Goal: Task Accomplishment & Management: Use online tool/utility

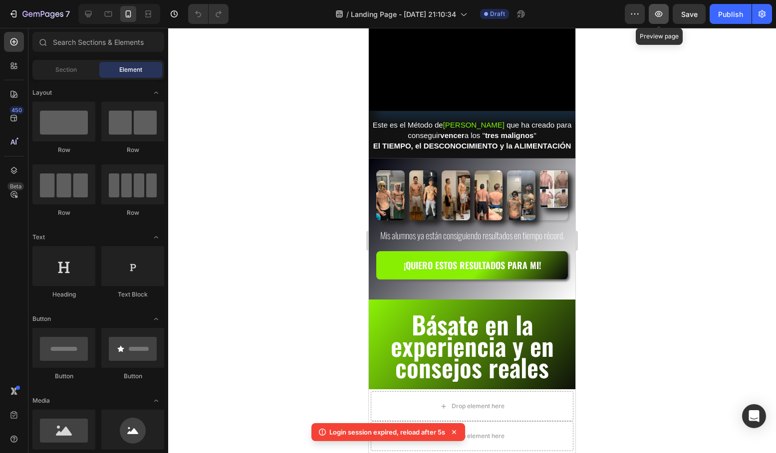
scroll to position [175, 0]
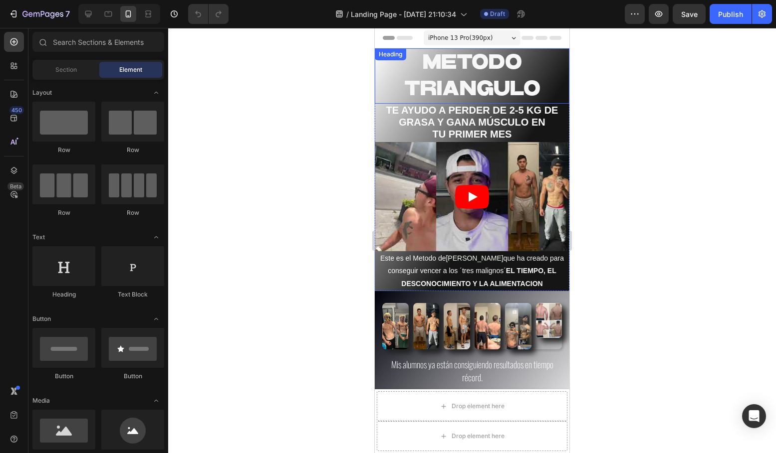
click at [525, 86] on span "METODO TRIANGULO" at bounding box center [472, 75] width 136 height 47
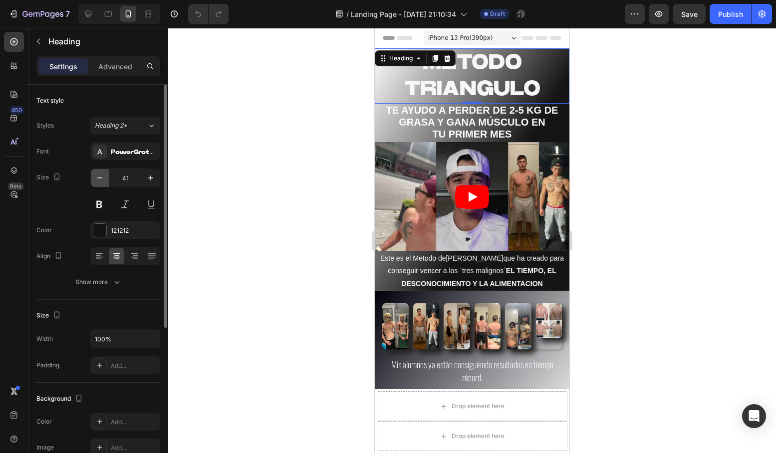
click at [103, 181] on icon "button" at bounding box center [100, 178] width 10 height 10
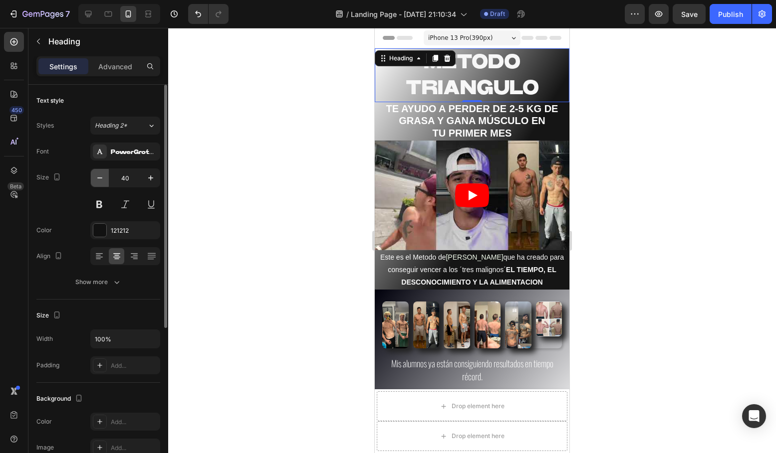
click at [103, 181] on icon "button" at bounding box center [100, 178] width 10 height 10
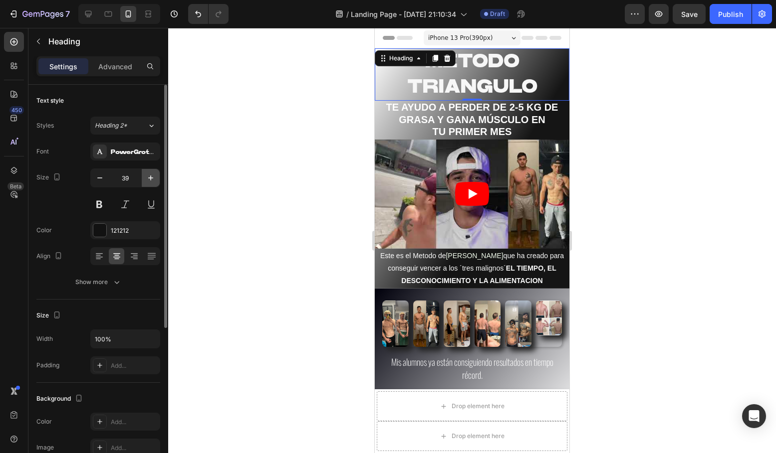
click at [150, 178] on icon "button" at bounding box center [151, 178] width 10 height 10
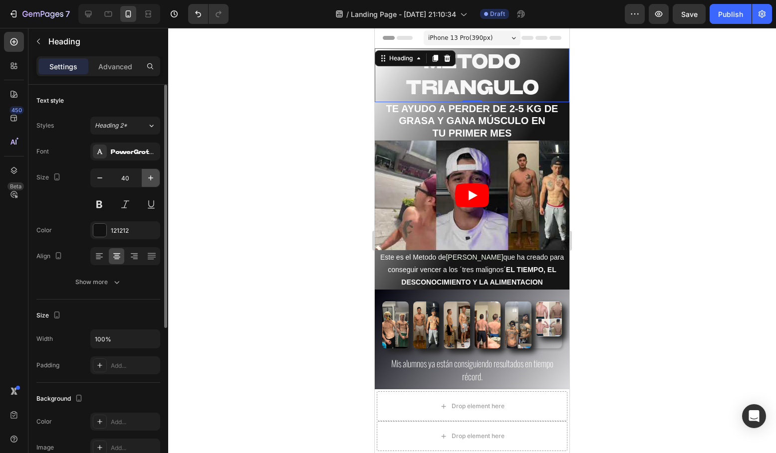
click at [150, 178] on icon "button" at bounding box center [151, 178] width 10 height 10
type input "41"
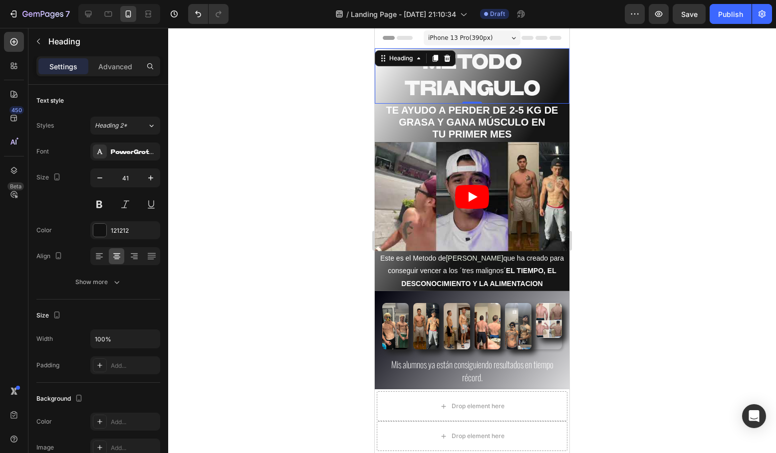
click at [541, 92] on h2 "METODO TRIANGULO" at bounding box center [472, 75] width 195 height 55
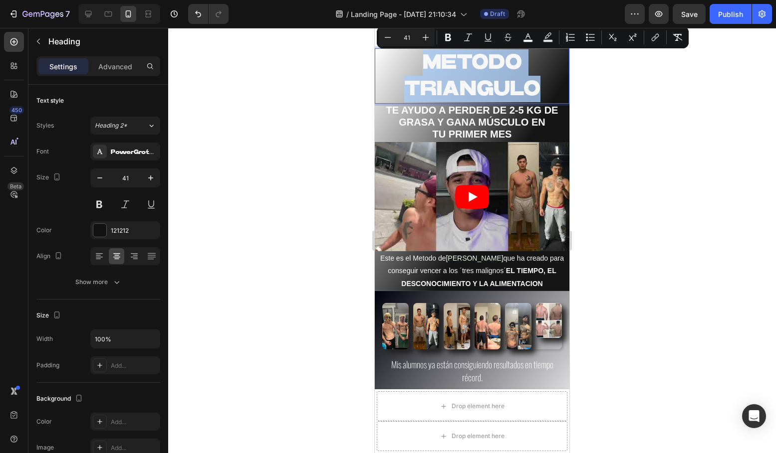
drag, startPoint x: 541, startPoint y: 92, endPoint x: 415, endPoint y: 58, distance: 130.8
click at [415, 58] on p "METODO TRIANGULO" at bounding box center [472, 75] width 193 height 53
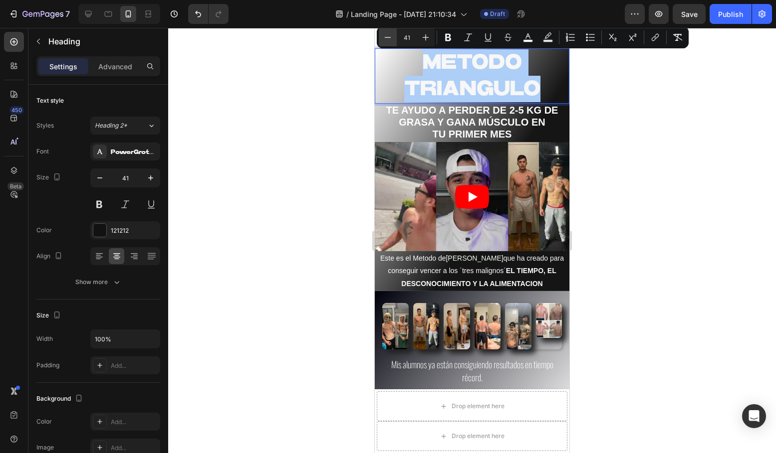
click at [390, 37] on icon "Editor contextual toolbar" at bounding box center [388, 37] width 6 height 0
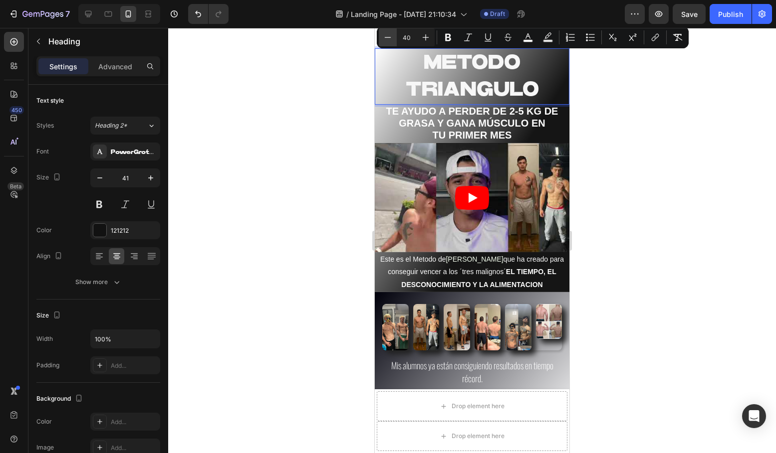
click at [390, 37] on icon "Editor contextual toolbar" at bounding box center [388, 37] width 6 height 0
click at [390, 38] on icon "Editor contextual toolbar" at bounding box center [388, 37] width 10 height 10
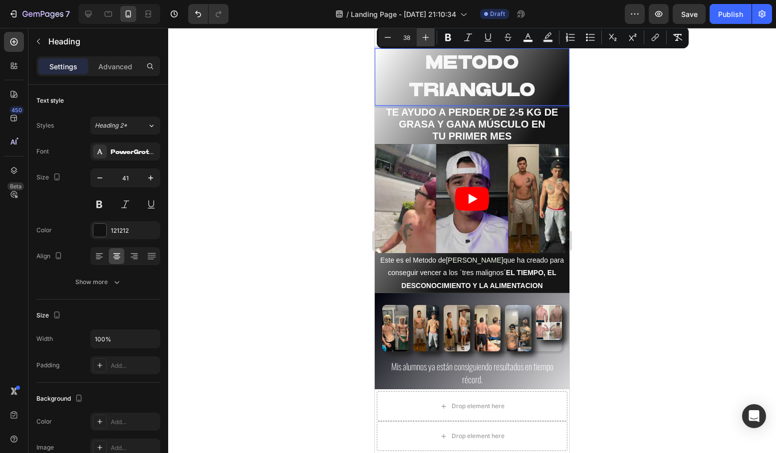
click at [424, 36] on icon "Editor contextual toolbar" at bounding box center [425, 37] width 10 height 10
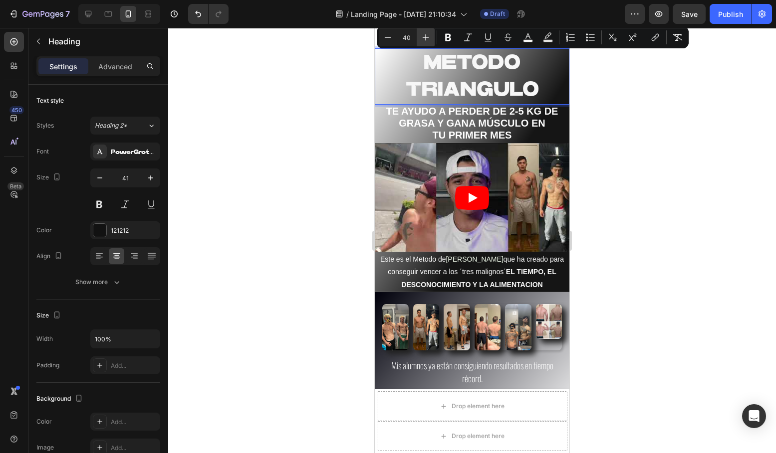
click at [424, 36] on icon "Editor contextual toolbar" at bounding box center [425, 37] width 10 height 10
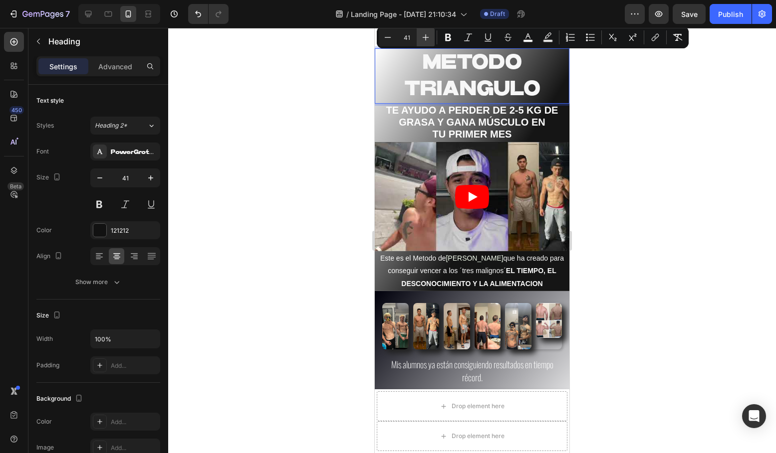
click at [424, 36] on icon "Editor contextual toolbar" at bounding box center [425, 37] width 10 height 10
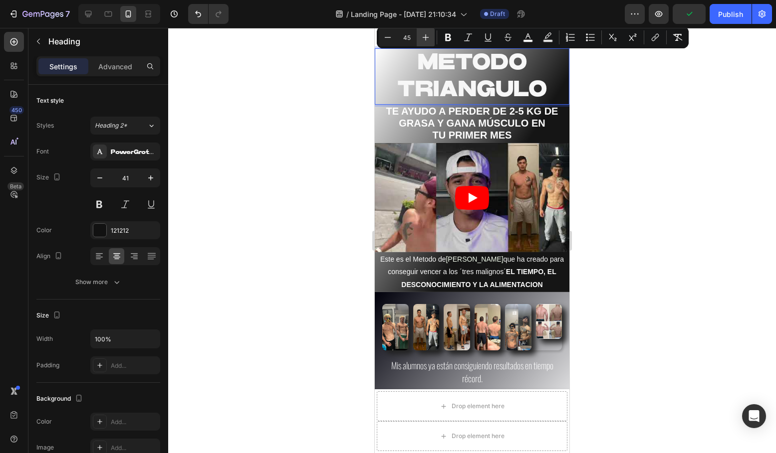
click at [424, 36] on icon "Editor contextual toolbar" at bounding box center [425, 37] width 10 height 10
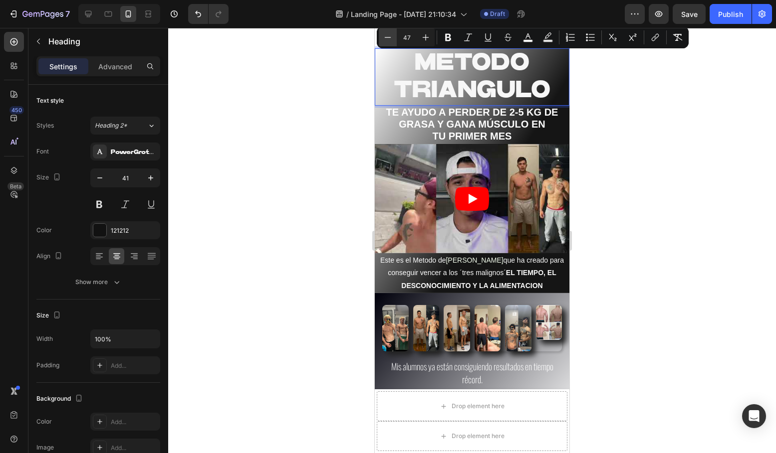
click at [382, 39] on button "Minus" at bounding box center [388, 37] width 18 height 18
type input "46"
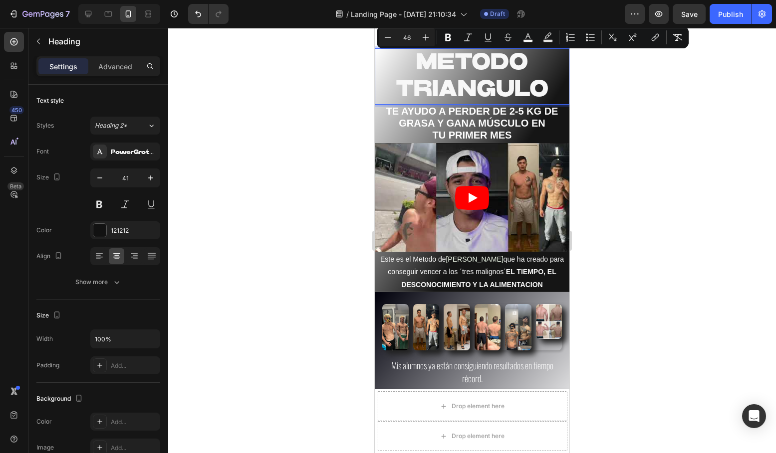
click at [306, 81] on div at bounding box center [471, 240] width 607 height 425
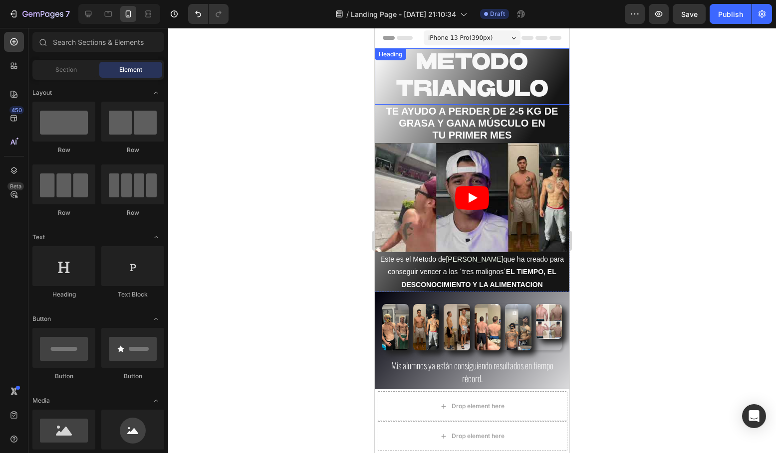
click at [480, 85] on span "METODO TRIANGULO" at bounding box center [471, 76] width 153 height 50
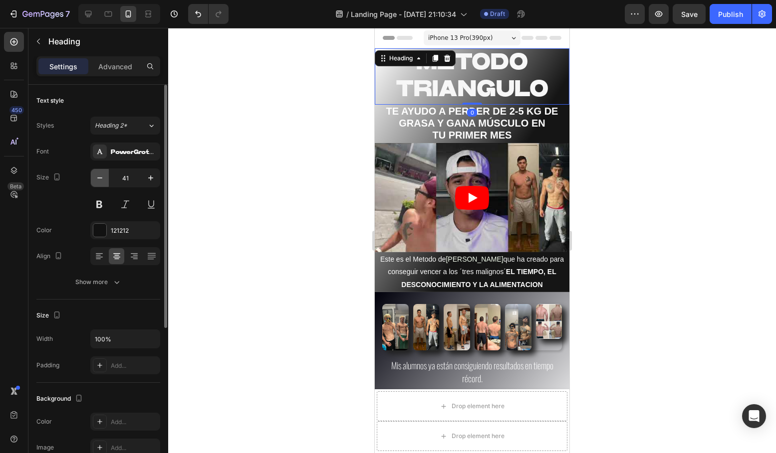
click at [100, 181] on icon "button" at bounding box center [100, 178] width 10 height 10
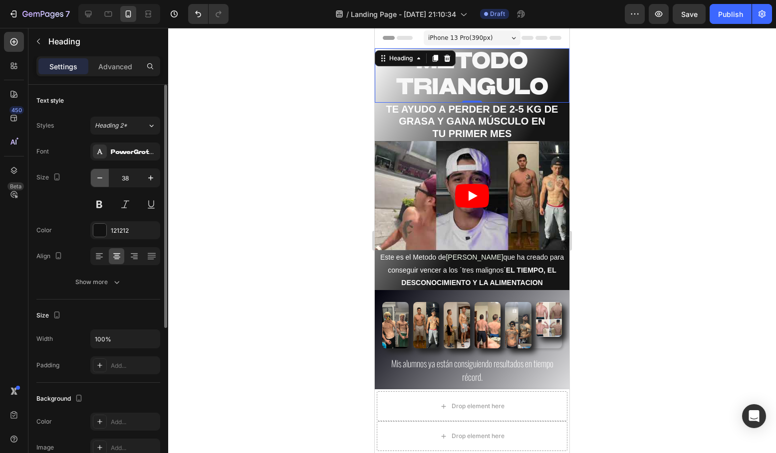
click at [100, 181] on icon "button" at bounding box center [100, 178] width 10 height 10
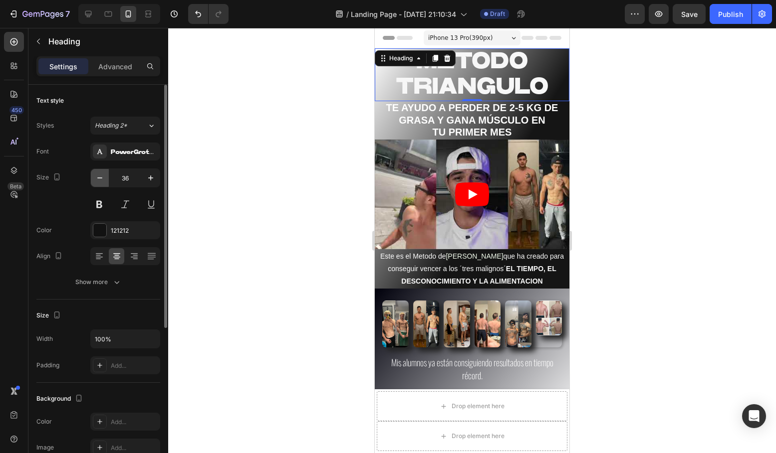
click at [100, 181] on icon "button" at bounding box center [100, 178] width 10 height 10
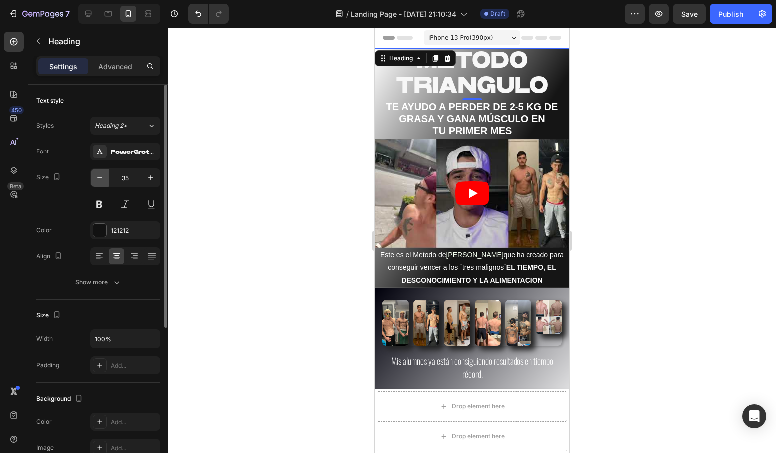
click at [100, 181] on icon "button" at bounding box center [100, 178] width 10 height 10
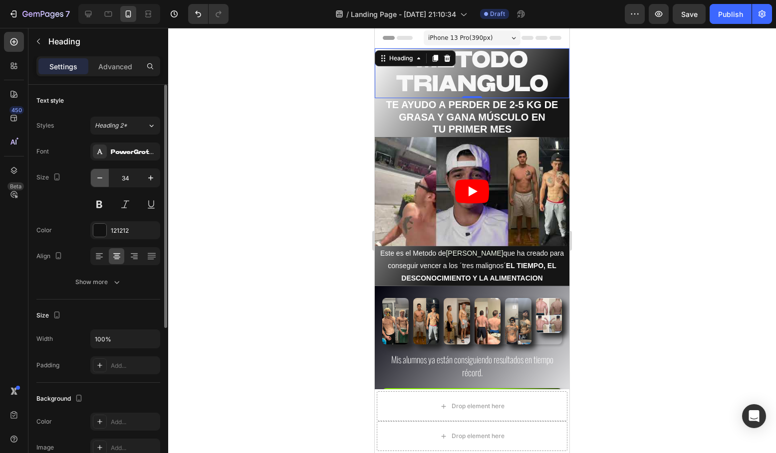
click at [100, 181] on icon "button" at bounding box center [100, 178] width 10 height 10
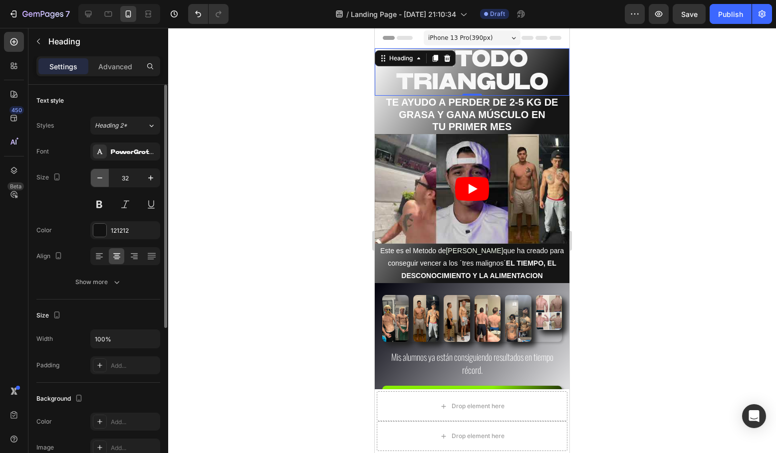
click at [100, 181] on icon "button" at bounding box center [100, 178] width 10 height 10
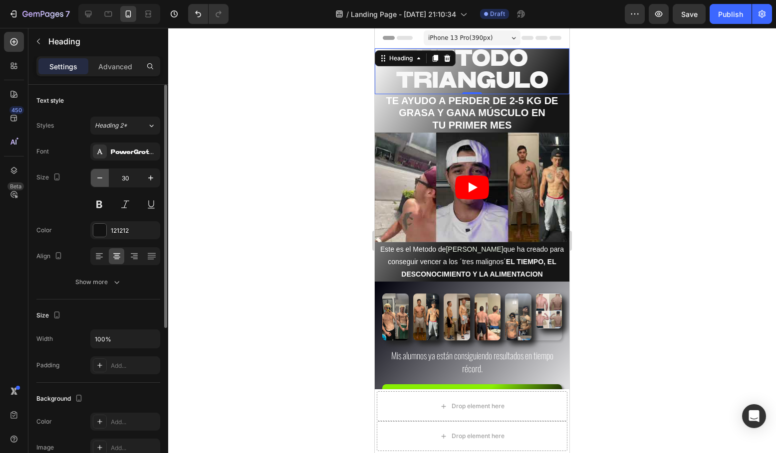
click at [102, 174] on icon "button" at bounding box center [100, 178] width 10 height 10
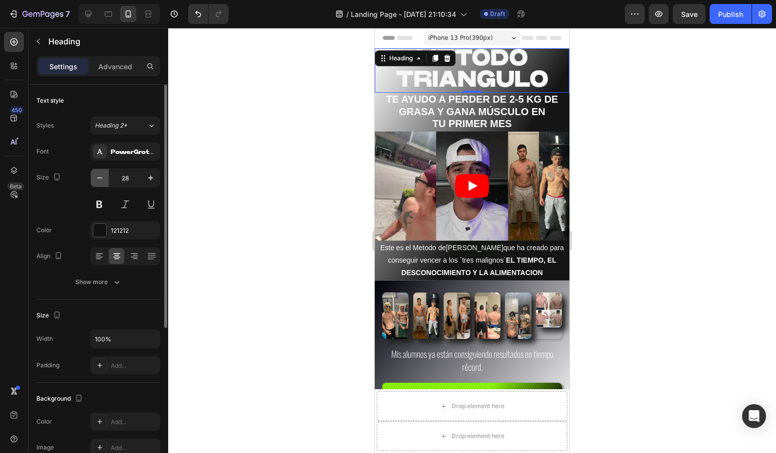
click at [102, 174] on icon "button" at bounding box center [100, 178] width 10 height 10
type input "27"
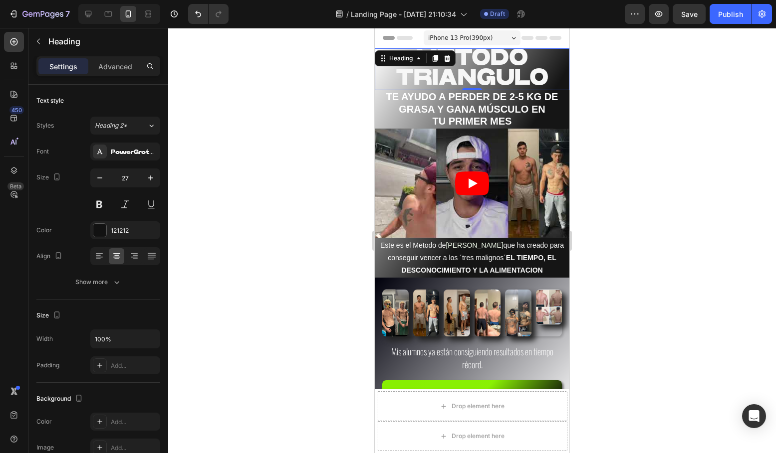
click at [322, 146] on div at bounding box center [471, 240] width 607 height 425
click at [463, 69] on span "METODO TRIANGULO" at bounding box center [471, 67] width 153 height 43
click at [357, 139] on div at bounding box center [471, 240] width 607 height 425
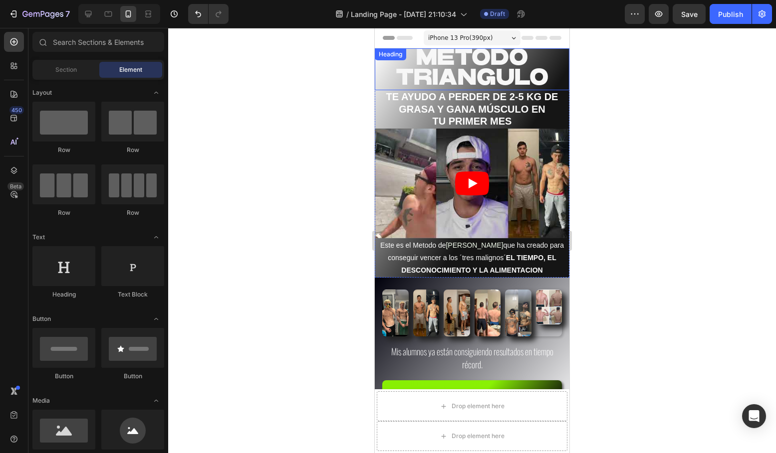
click at [470, 79] on span "METODO TRIANGULO" at bounding box center [471, 67] width 153 height 43
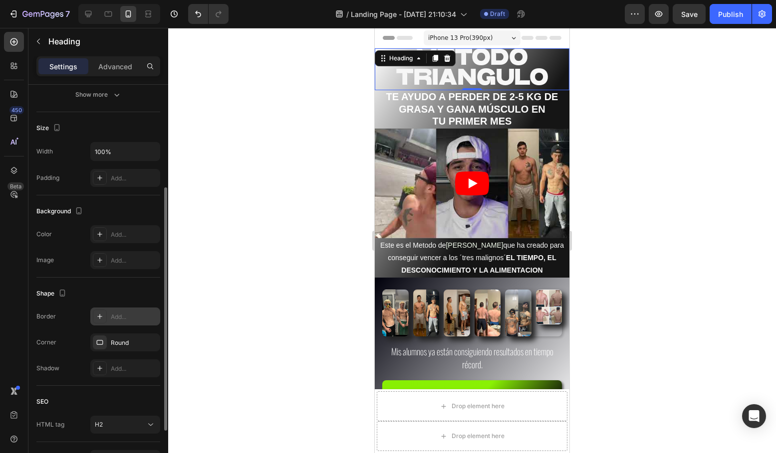
scroll to position [189, 0]
click at [132, 315] on div "Add..." at bounding box center [134, 315] width 47 height 9
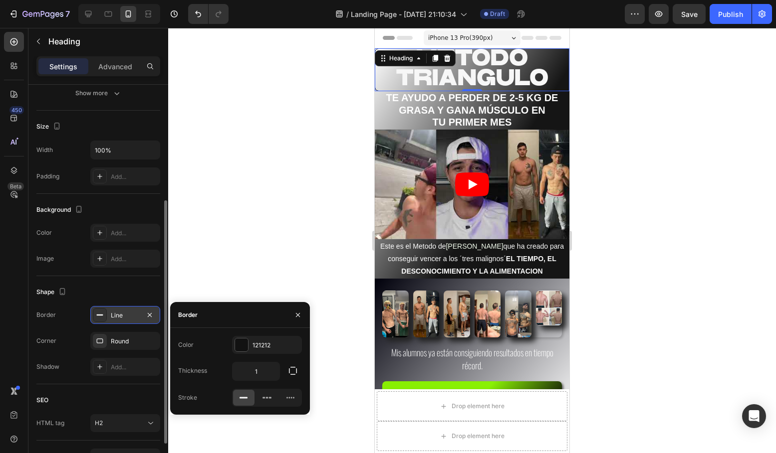
click at [141, 288] on div "Shape" at bounding box center [98, 292] width 124 height 16
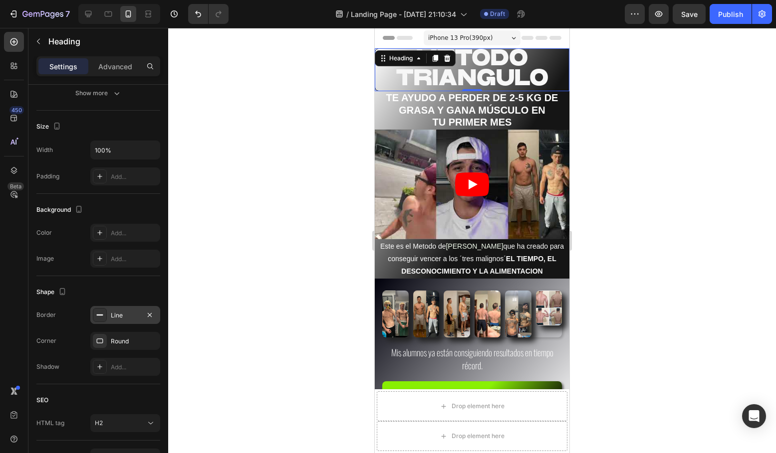
click at [272, 235] on div at bounding box center [471, 240] width 607 height 425
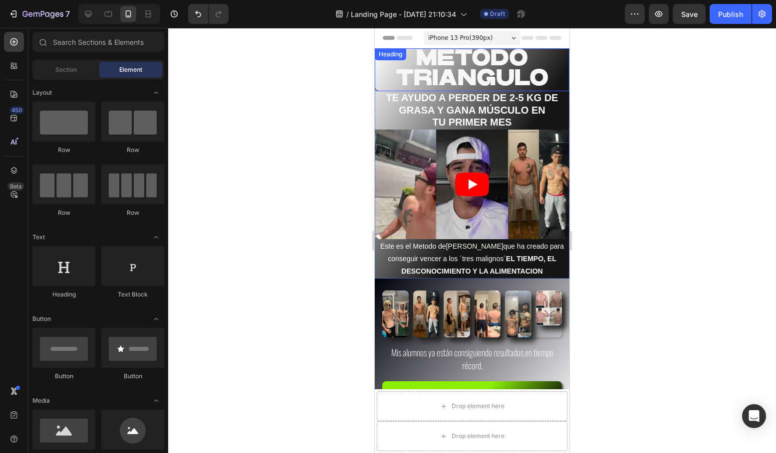
click at [436, 68] on span "METODO TRIANGULO" at bounding box center [471, 68] width 153 height 43
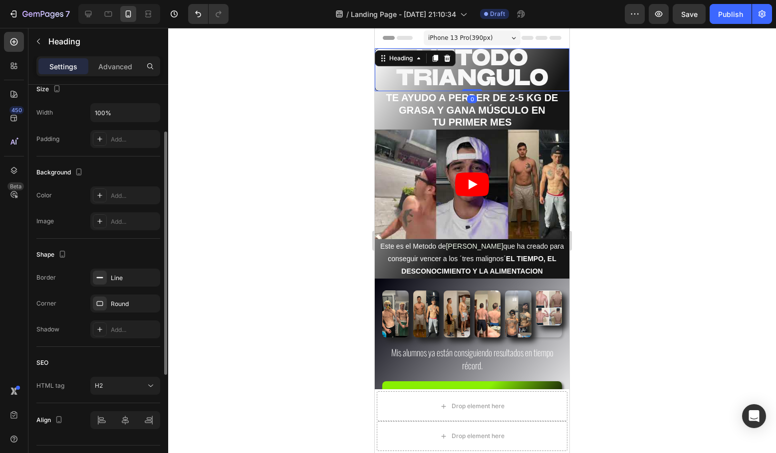
scroll to position [250, 0]
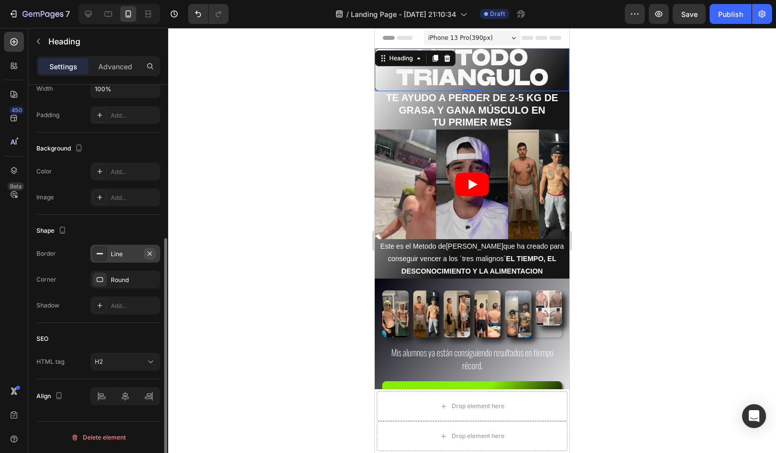
click at [149, 252] on icon "button" at bounding box center [150, 254] width 8 height 8
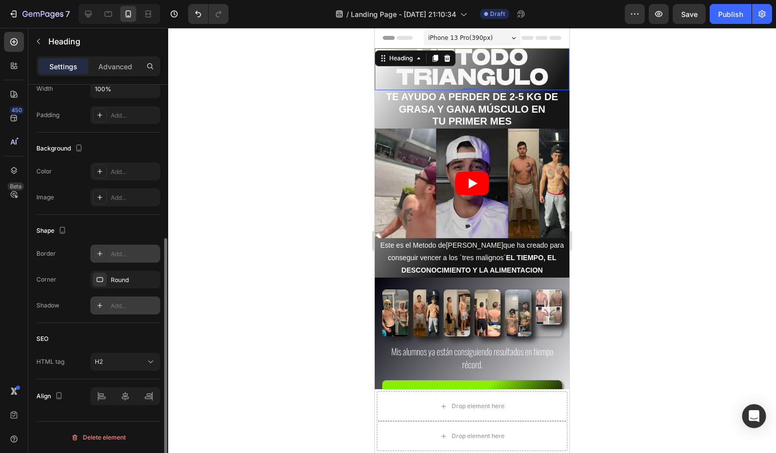
click at [125, 303] on div "Add..." at bounding box center [134, 306] width 47 height 9
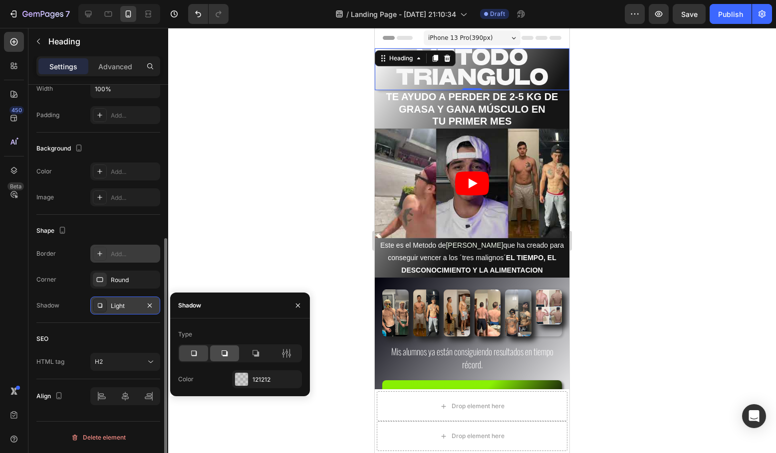
click at [222, 351] on icon at bounding box center [224, 354] width 6 height 6
click at [224, 211] on div at bounding box center [471, 240] width 607 height 425
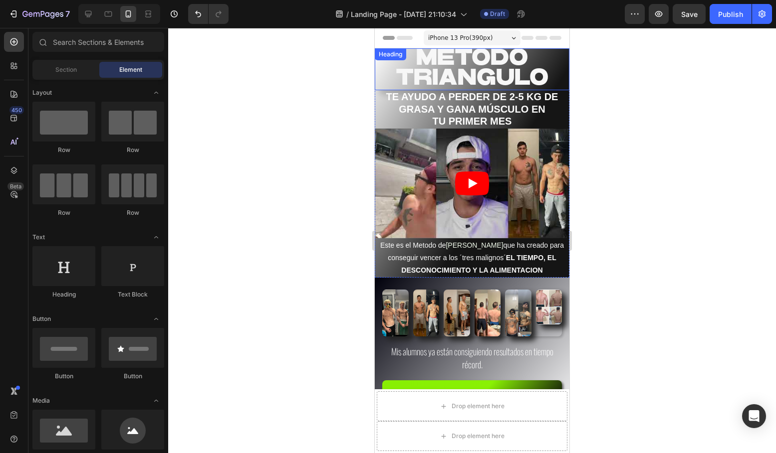
click at [473, 71] on span "METODO TRIANGULO" at bounding box center [471, 67] width 153 height 43
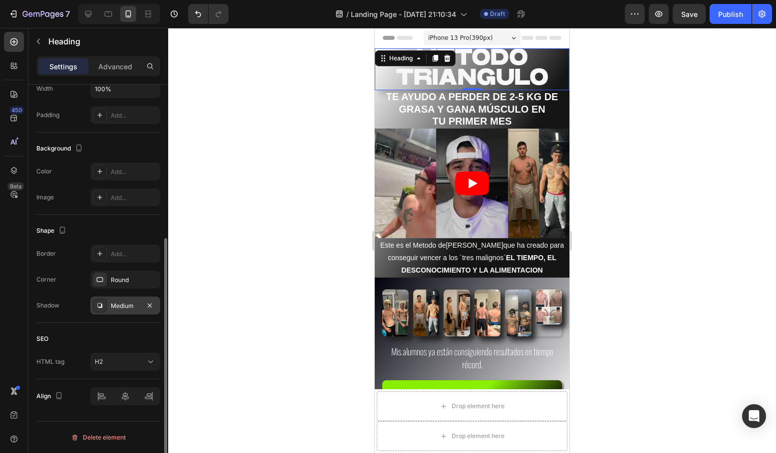
click at [128, 309] on div "Medium" at bounding box center [125, 306] width 29 height 9
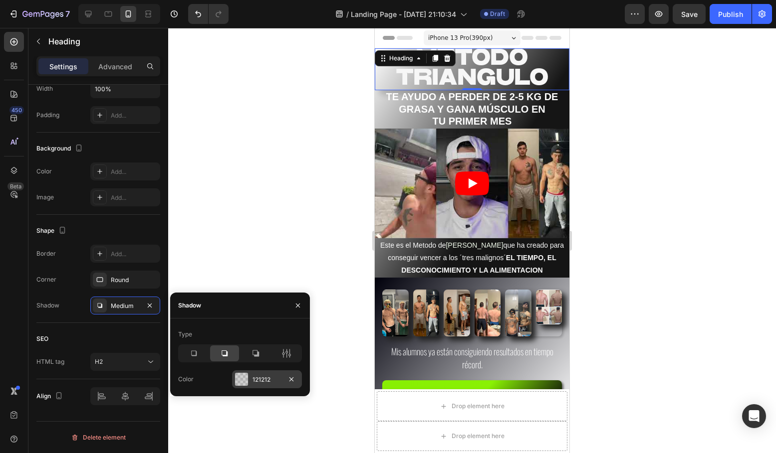
click at [263, 374] on div "121212" at bounding box center [267, 380] width 70 height 18
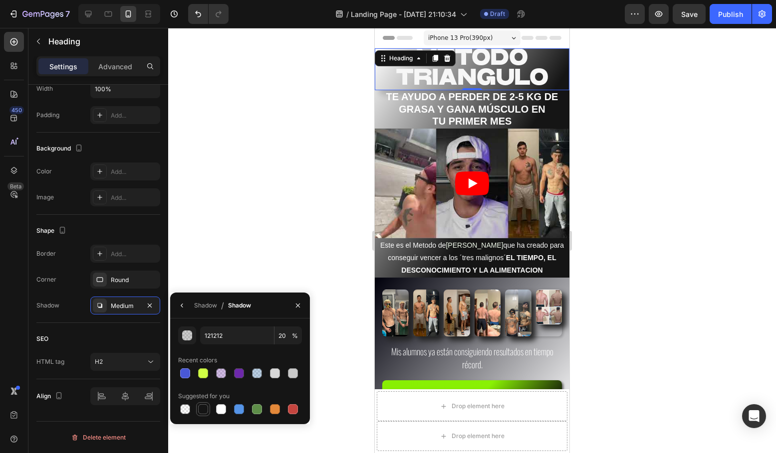
click at [205, 410] on div at bounding box center [203, 409] width 10 height 10
type input "151515"
type input "100"
click at [290, 373] on div at bounding box center [293, 374] width 10 height 10
type input "C9C9C9"
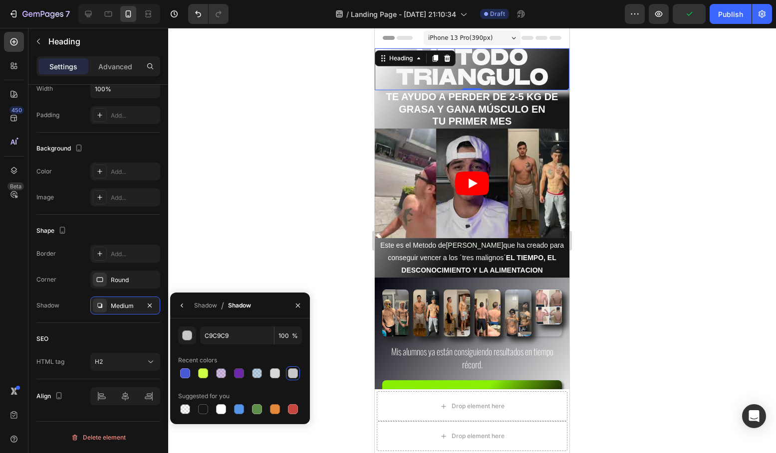
click at [287, 177] on div at bounding box center [471, 240] width 607 height 425
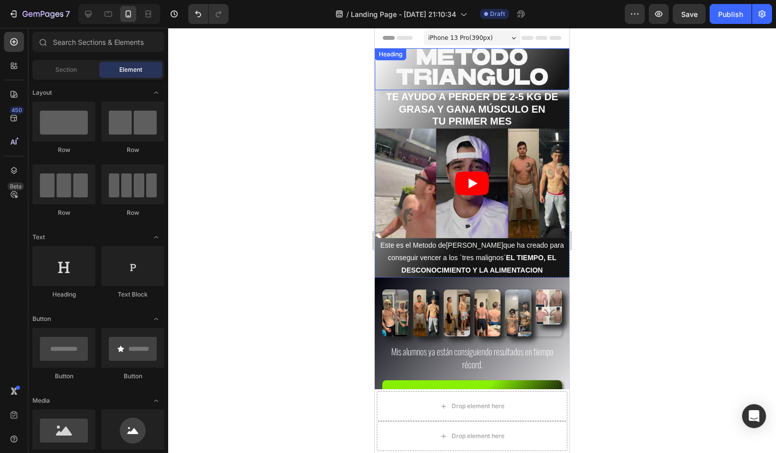
click at [460, 73] on span "METODO TRIANGULO" at bounding box center [471, 67] width 153 height 43
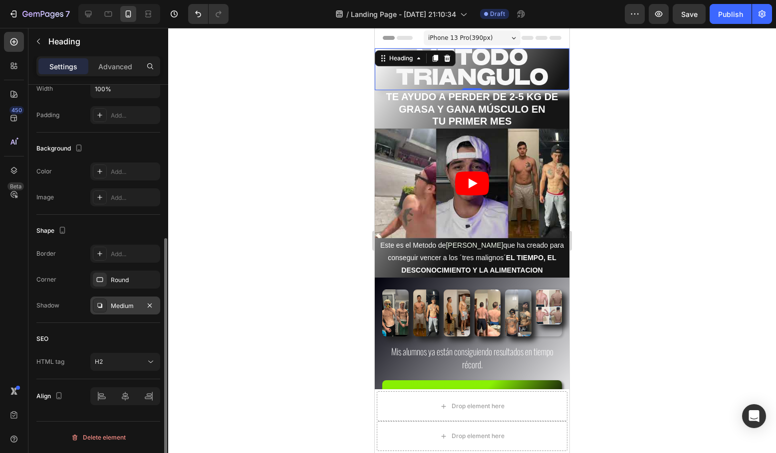
click at [130, 303] on div "Medium" at bounding box center [125, 306] width 29 height 9
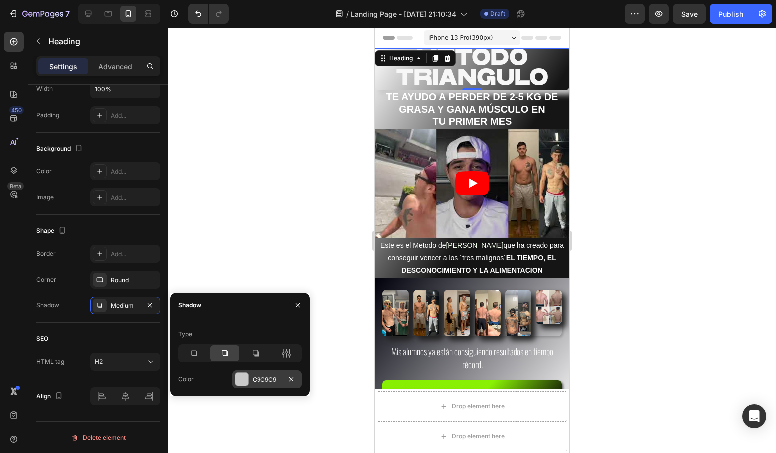
click at [239, 377] on div at bounding box center [241, 379] width 13 height 13
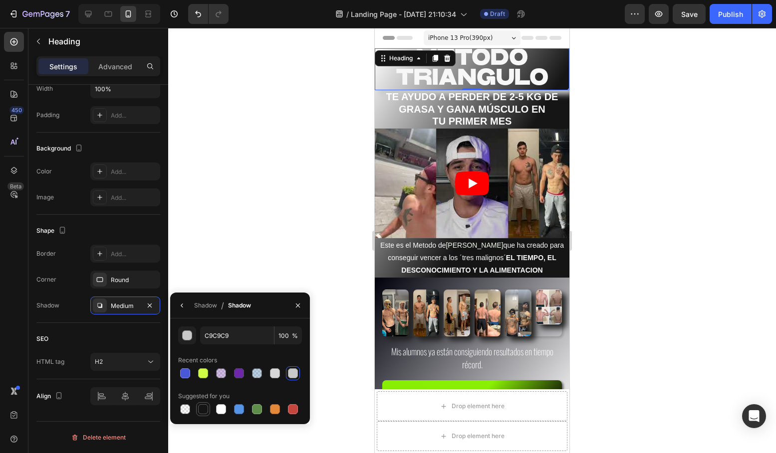
click at [202, 409] on div at bounding box center [203, 409] width 10 height 10
type input "151515"
click at [204, 309] on div "Shadow" at bounding box center [205, 305] width 23 height 9
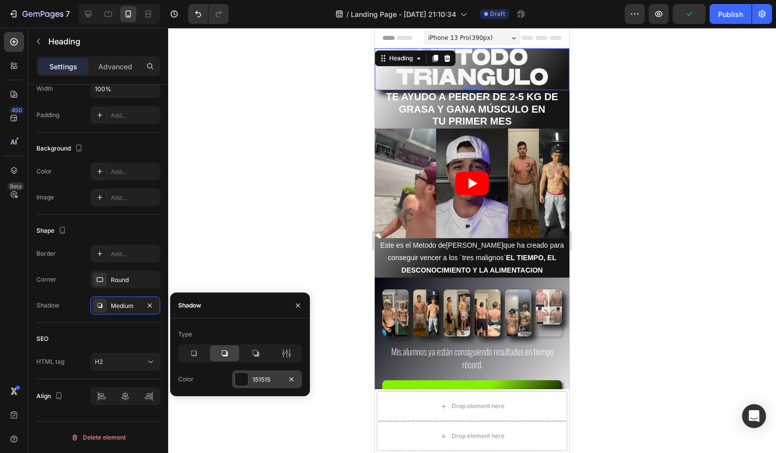
click at [241, 383] on div at bounding box center [241, 379] width 13 height 13
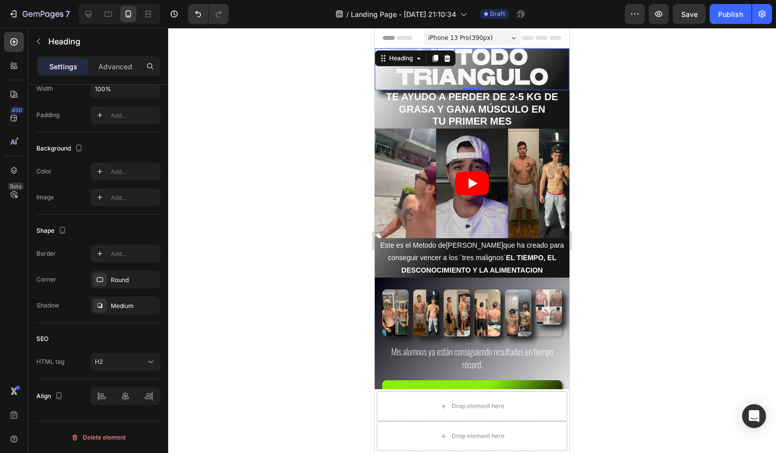
click at [253, 218] on div at bounding box center [471, 240] width 607 height 425
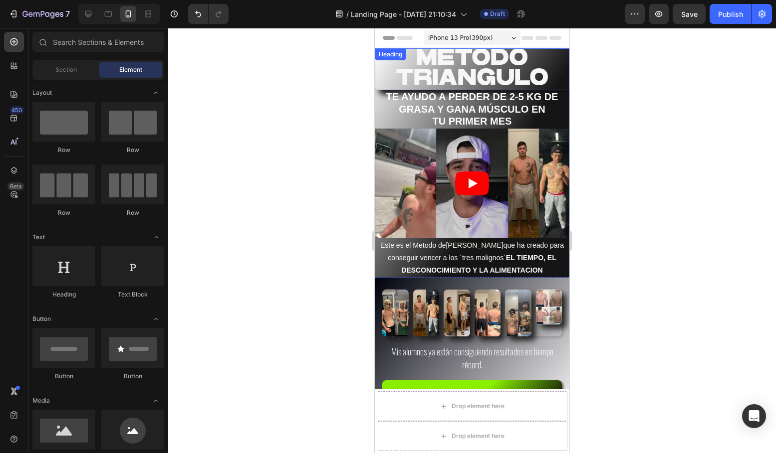
click at [487, 80] on span "METODO TRIANGULO" at bounding box center [471, 67] width 153 height 43
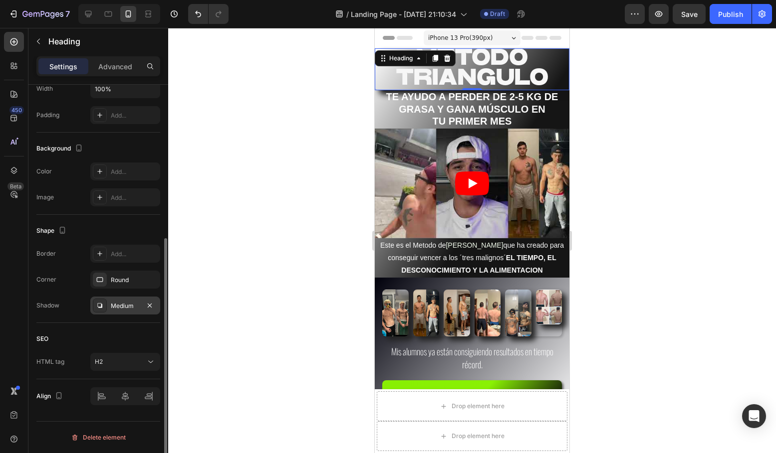
click at [121, 307] on div "Medium" at bounding box center [125, 306] width 29 height 9
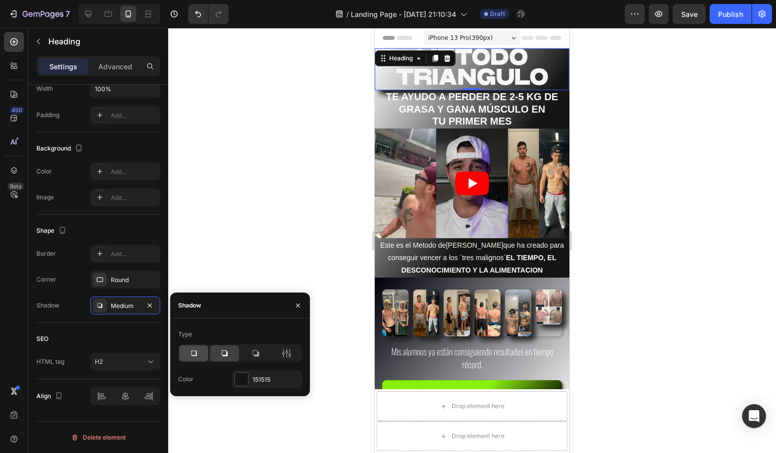
click at [195, 357] on icon at bounding box center [194, 354] width 10 height 10
click at [226, 234] on div at bounding box center [471, 240] width 607 height 425
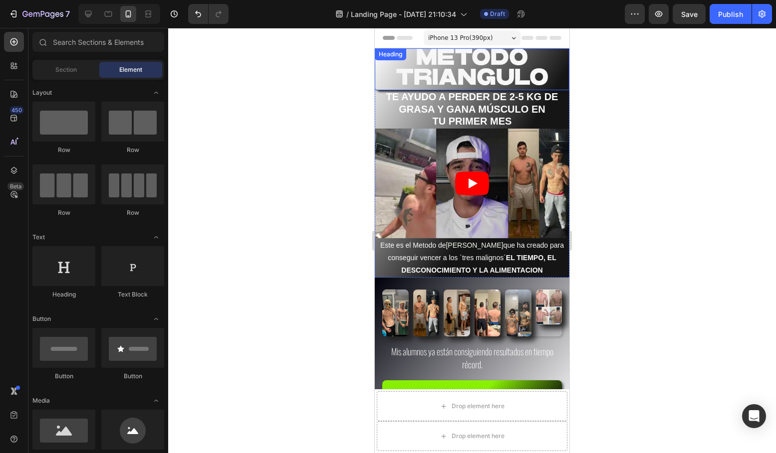
click at [452, 70] on span "METODO TRIANGULO" at bounding box center [471, 67] width 153 height 43
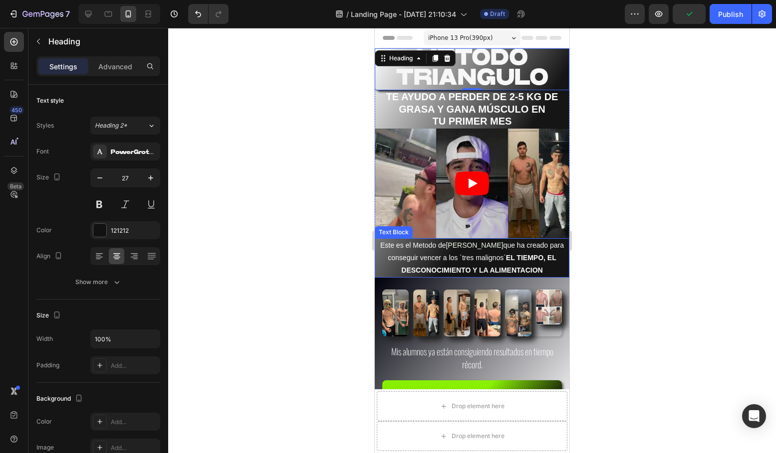
click at [494, 264] on strong "EL TIEMPO, EL DESCONOCIMIENTO Y LA ALIMENTACION" at bounding box center [478, 264] width 155 height 20
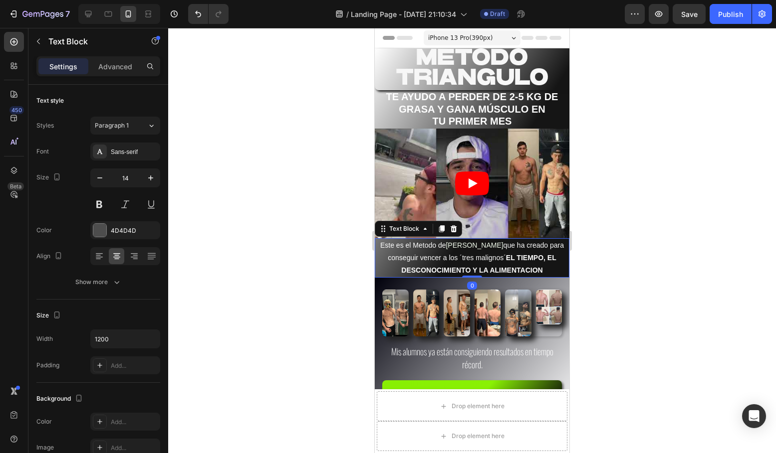
click at [523, 263] on p "Este es el Metodo de [PERSON_NAME] que ha creado para conseguir vencer a los ´t…" at bounding box center [472, 258] width 193 height 38
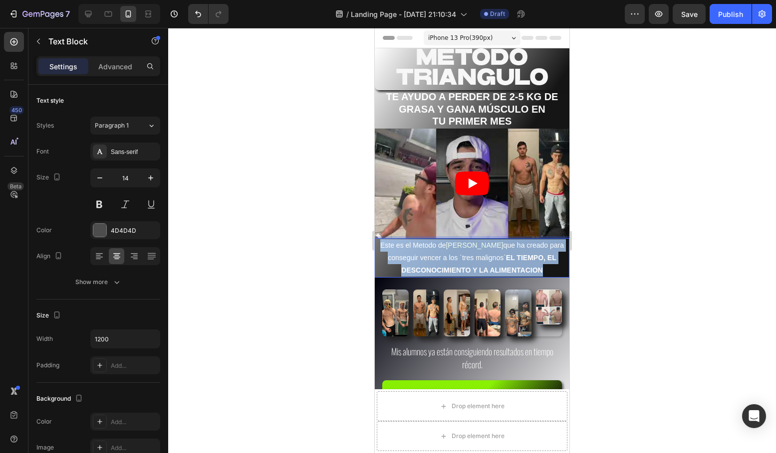
drag, startPoint x: 547, startPoint y: 269, endPoint x: 373, endPoint y: 241, distance: 176.3
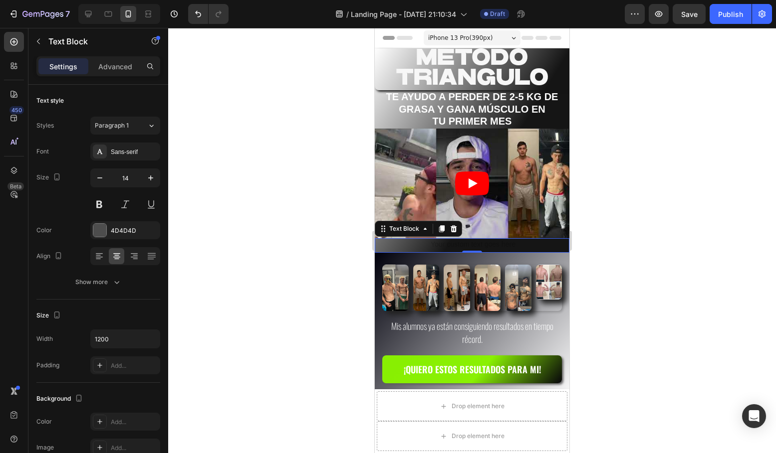
click at [352, 255] on div at bounding box center [471, 240] width 607 height 425
click at [476, 242] on p "Rich Text Editor. Editing area: main" at bounding box center [472, 245] width 193 height 12
click at [452, 227] on icon at bounding box center [453, 229] width 8 height 8
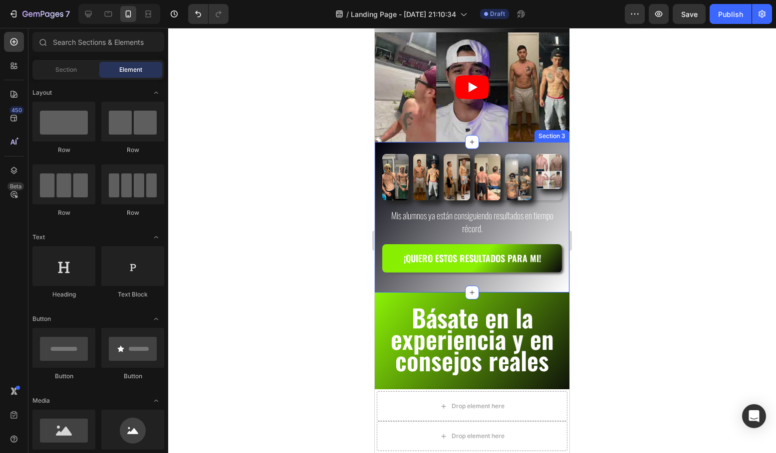
scroll to position [97, 0]
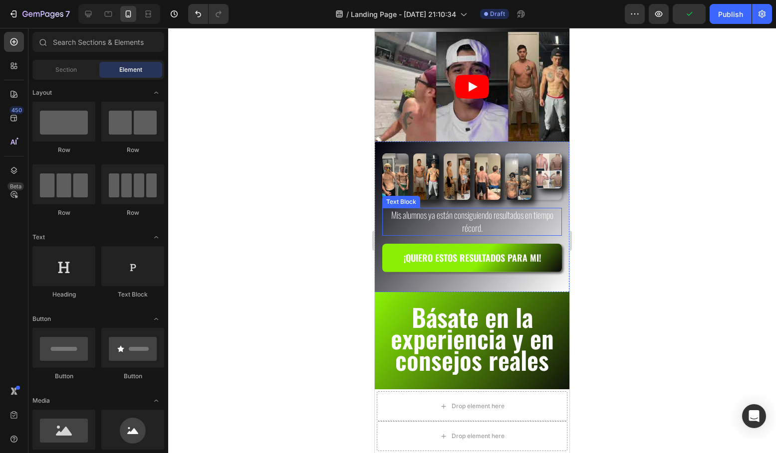
click at [474, 221] on span "Mis alumnos ya están consiguiendo resultados en tiempo récord." at bounding box center [472, 221] width 162 height 26
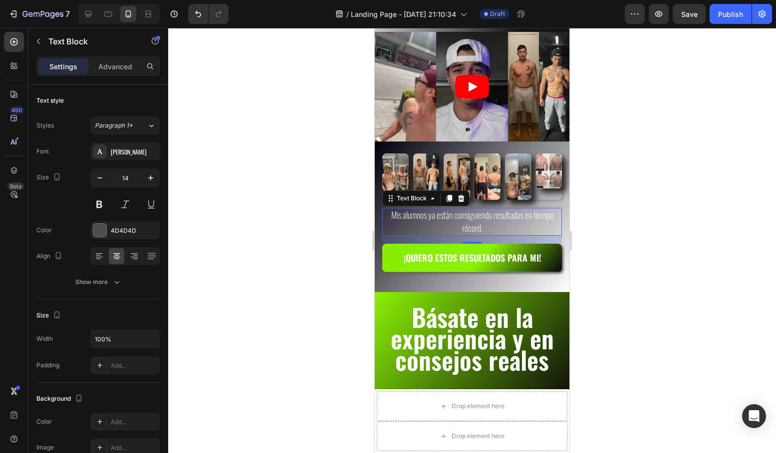
click at [484, 227] on p "Mis alumnos ya están consiguiendo resultados en tiempo récord." at bounding box center [472, 222] width 178 height 26
click at [102, 178] on icon "button" at bounding box center [100, 178] width 10 height 10
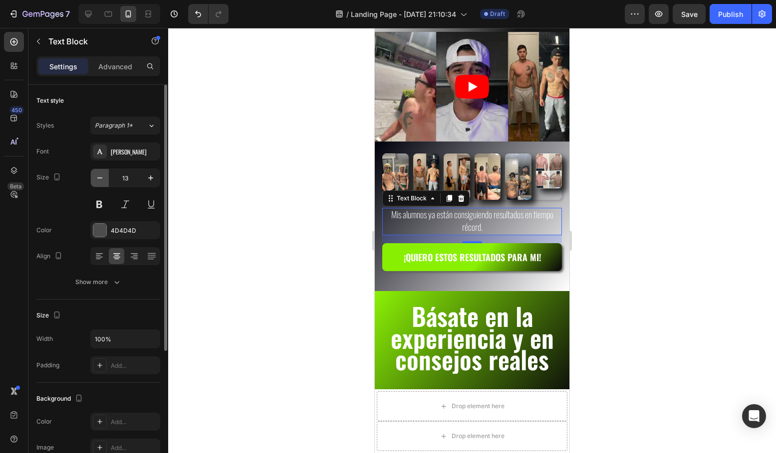
click at [102, 178] on icon "button" at bounding box center [100, 178] width 10 height 10
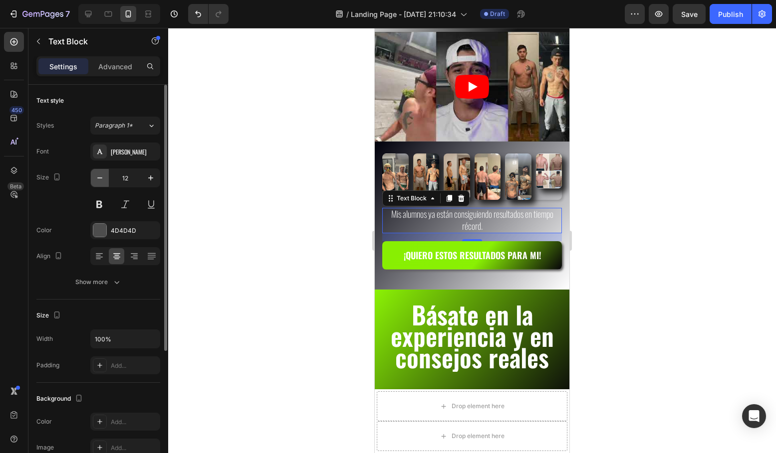
click at [102, 178] on icon "button" at bounding box center [100, 178] width 10 height 10
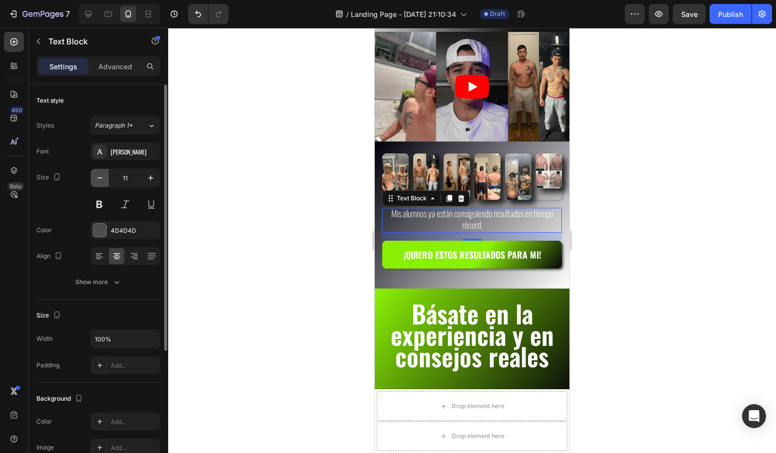
click at [102, 178] on icon "button" at bounding box center [100, 178] width 10 height 10
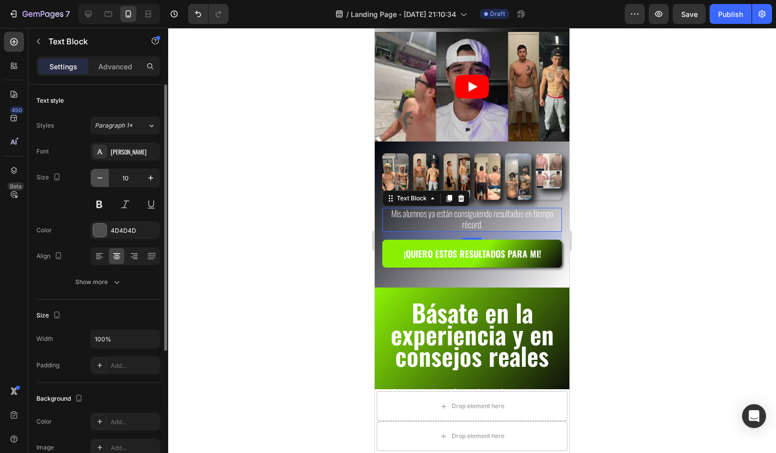
click at [102, 178] on icon "button" at bounding box center [100, 178] width 10 height 10
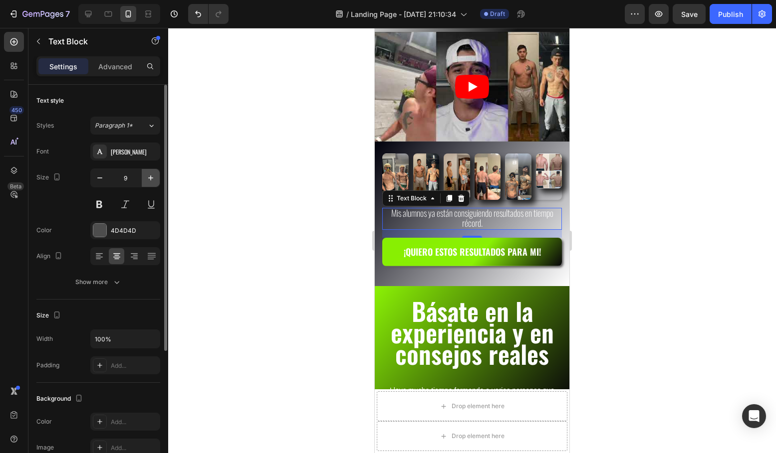
click at [147, 177] on icon "button" at bounding box center [151, 178] width 10 height 10
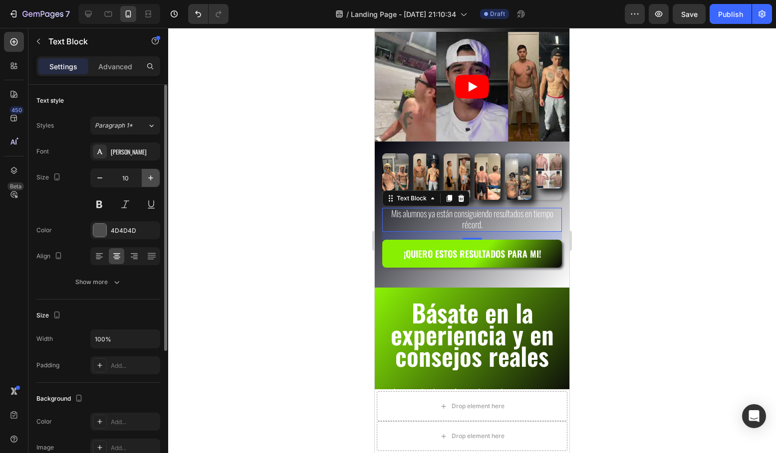
click at [147, 177] on icon "button" at bounding box center [151, 178] width 10 height 10
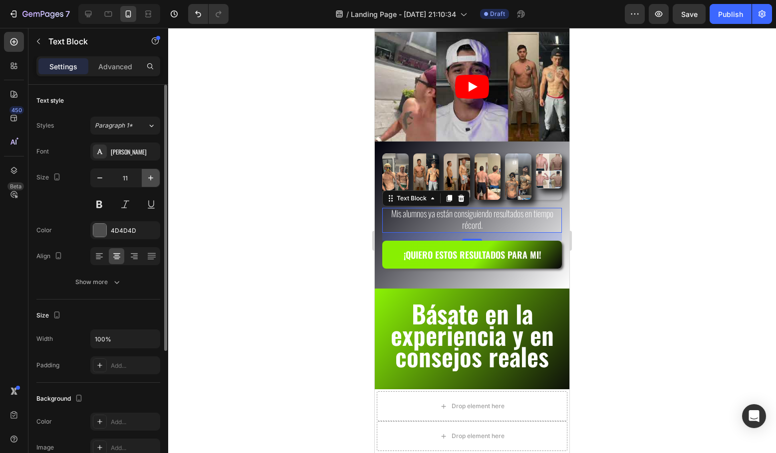
click at [147, 177] on icon "button" at bounding box center [151, 178] width 10 height 10
type input "12"
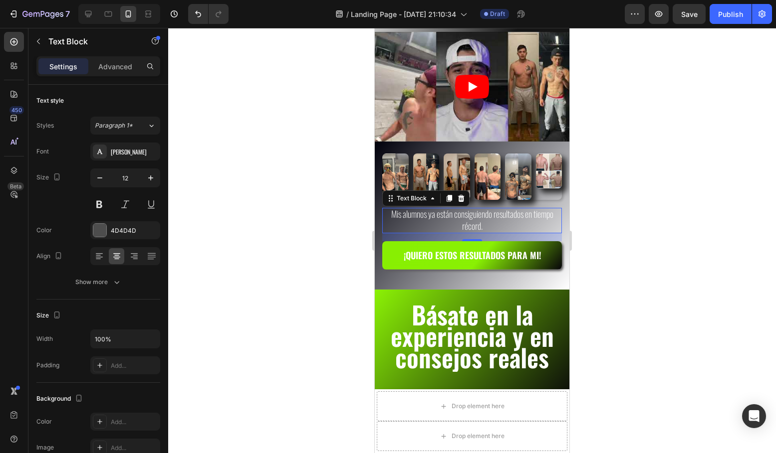
click at [500, 224] on p "Mis alumnos ya están consiguiendo resultados en tiempo récord." at bounding box center [472, 220] width 178 height 23
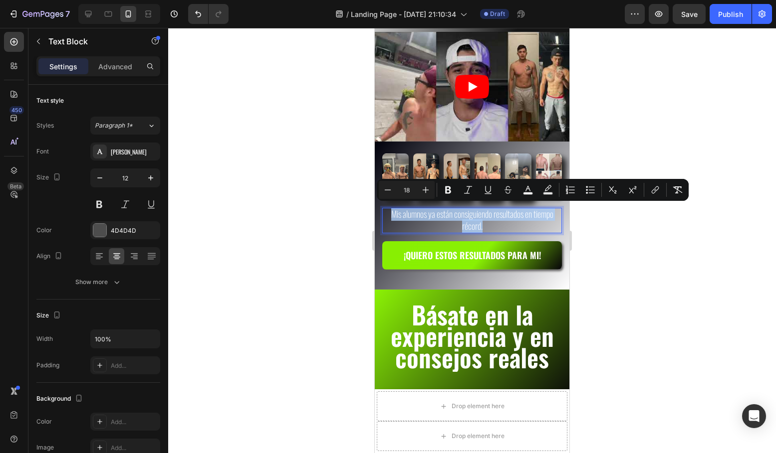
drag, startPoint x: 485, startPoint y: 223, endPoint x: 388, endPoint y: 213, distance: 98.3
click at [388, 213] on p "Mis alumnos ya están consiguiendo resultados en tiempo récord." at bounding box center [472, 220] width 178 height 23
click at [389, 191] on icon "Editor contextual toolbar" at bounding box center [388, 190] width 10 height 10
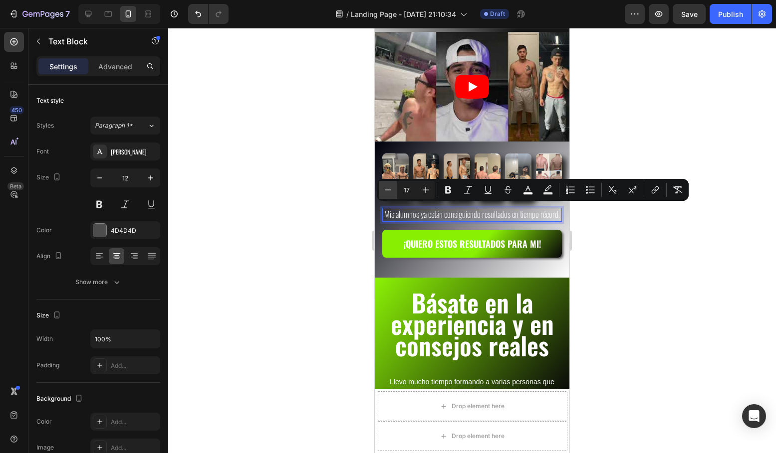
click at [389, 191] on icon "Editor contextual toolbar" at bounding box center [388, 190] width 10 height 10
click at [387, 189] on icon "Editor contextual toolbar" at bounding box center [388, 190] width 10 height 10
type input "15"
click at [340, 195] on div at bounding box center [471, 240] width 607 height 425
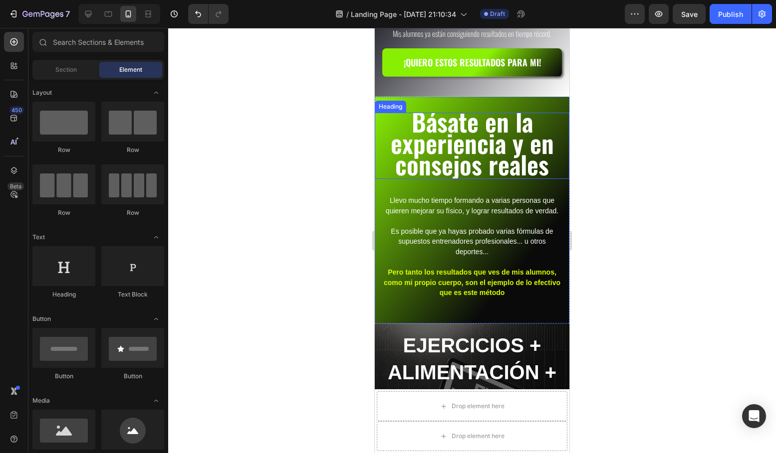
scroll to position [281, 0]
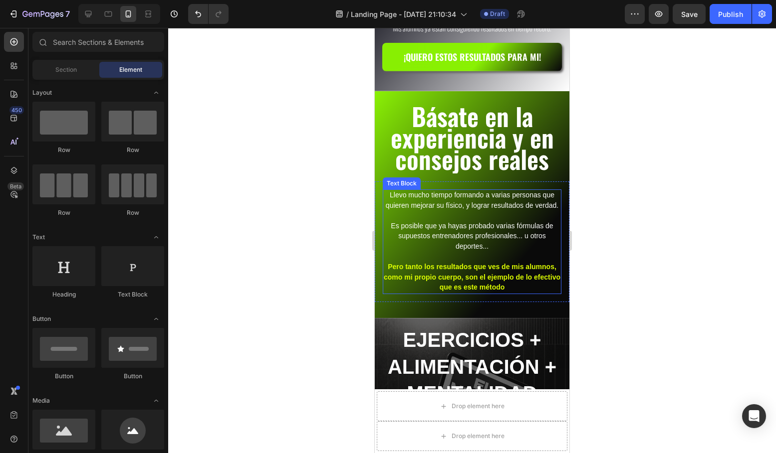
click at [333, 253] on div at bounding box center [471, 240] width 607 height 425
